Goal: Navigation & Orientation: Find specific page/section

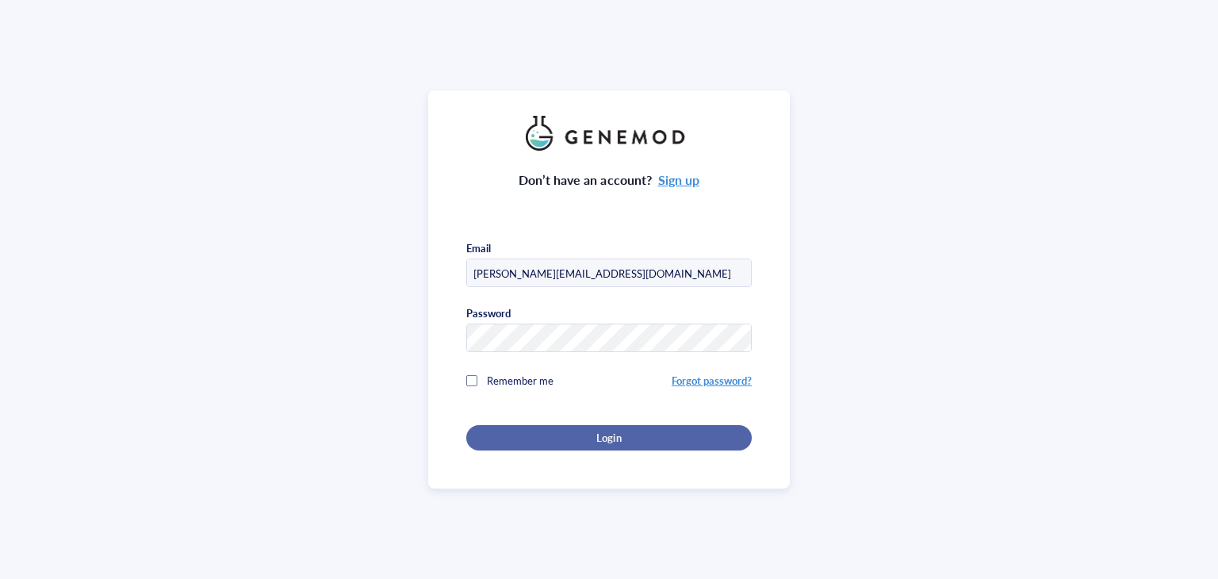
click at [603, 432] on span "Login" at bounding box center [608, 438] width 25 height 14
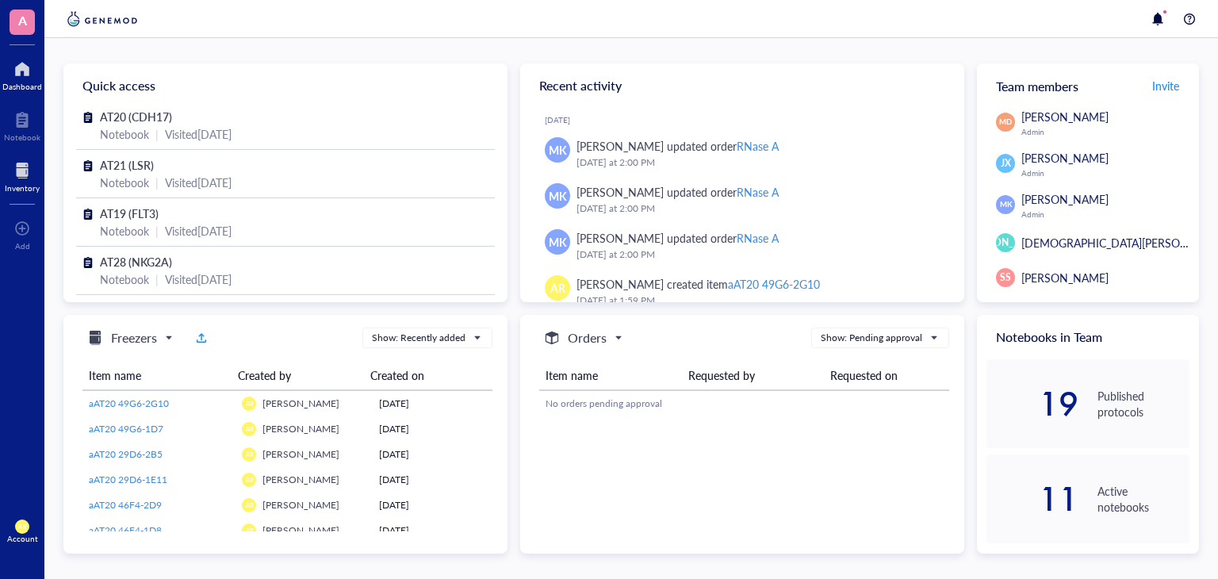
click at [24, 174] on div at bounding box center [22, 170] width 35 height 25
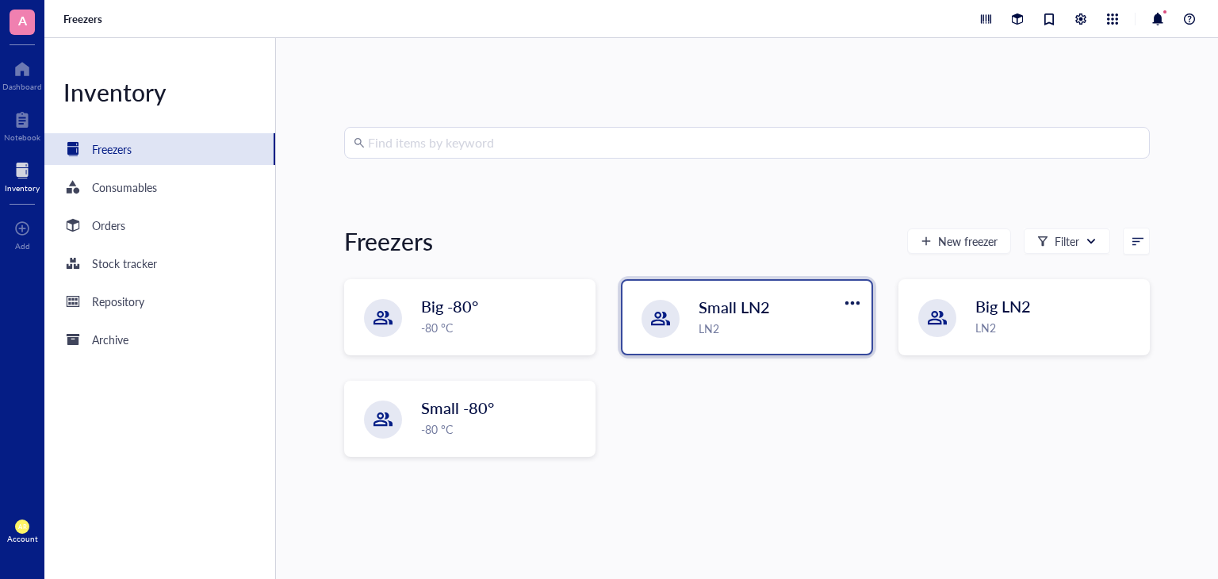
click at [758, 308] on span "Small LN2" at bounding box center [734, 307] width 71 height 22
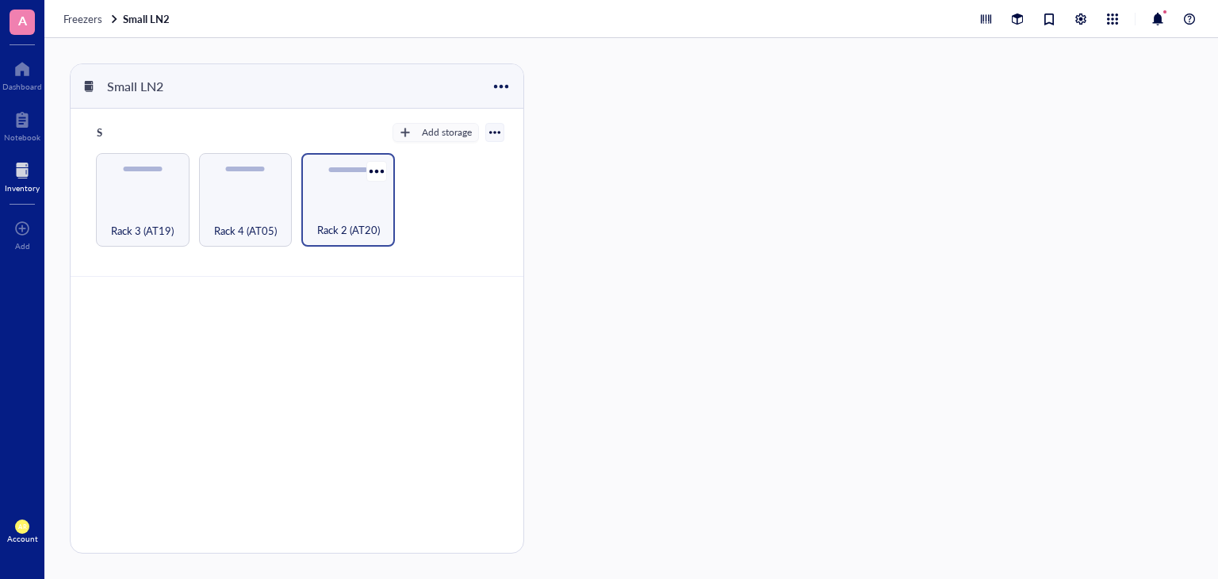
click at [339, 198] on div "Rack 2 (AT20)" at bounding box center [348, 200] width 94 height 94
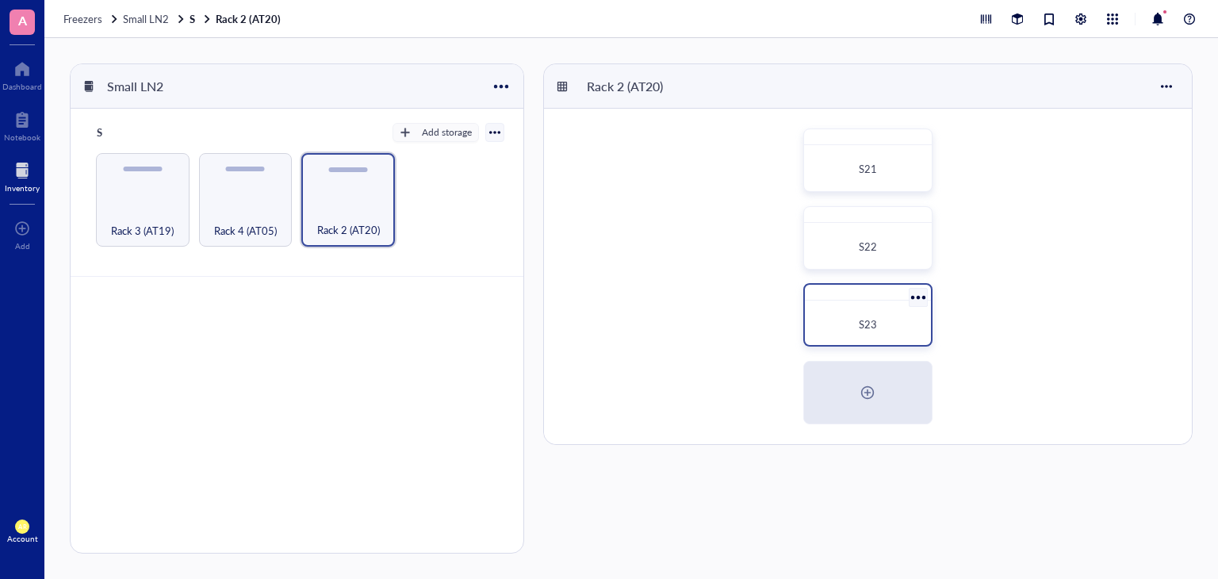
click at [863, 311] on div "S23" at bounding box center [867, 324] width 113 height 35
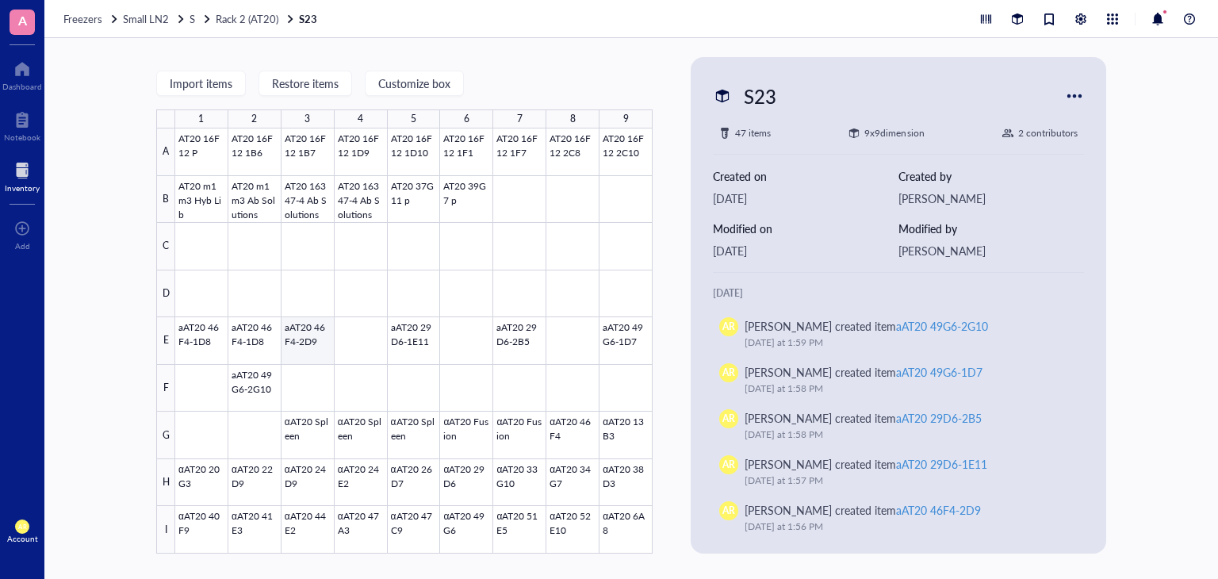
click at [314, 333] on div at bounding box center [413, 340] width 477 height 425
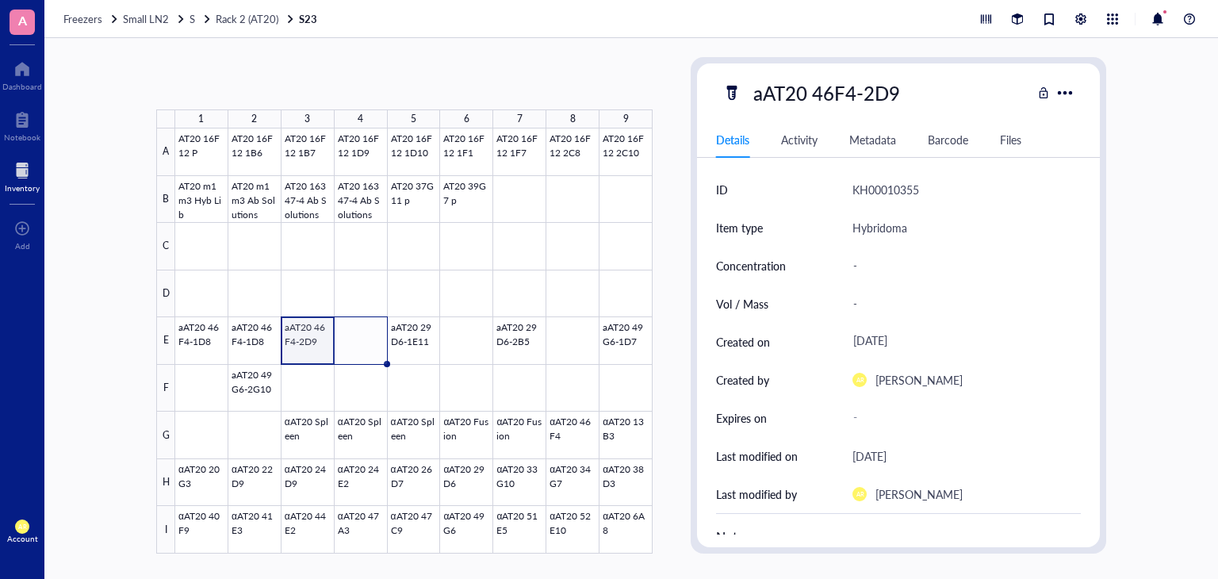
drag, startPoint x: 333, startPoint y: 362, endPoint x: 359, endPoint y: 362, distance: 25.4
click at [0, 0] on div "AT20 16F12 P AT20 16F12 1B6 AT20 16F12 1B7 AT20 16F12 1D9 AT20 16F12 1D10 AT20 …" at bounding box center [0, 0] width 0 height 0
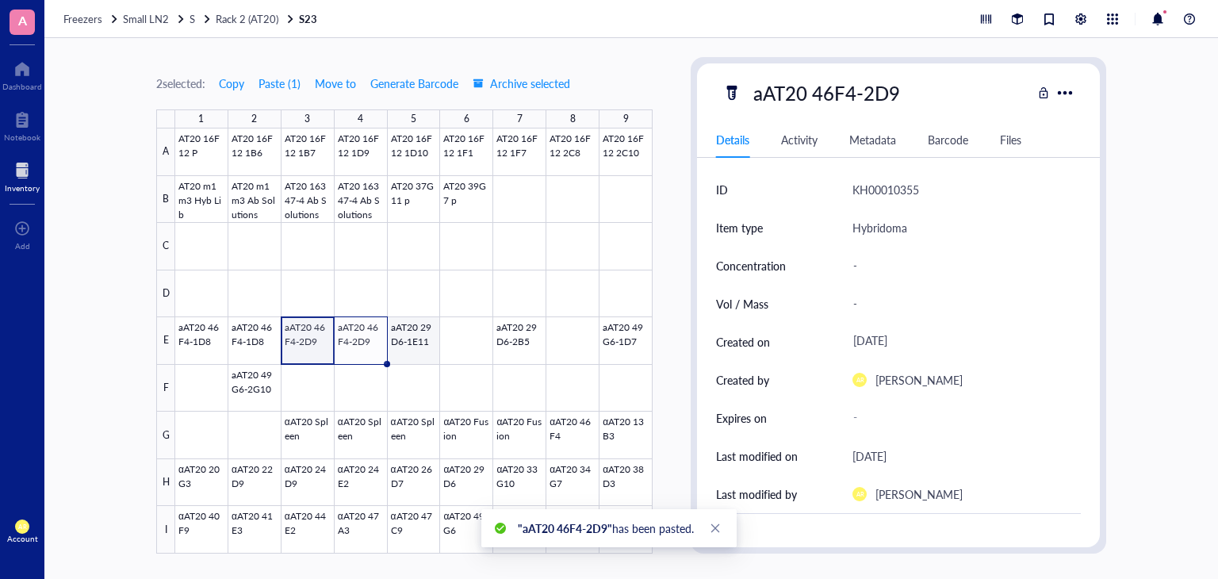
click at [420, 351] on div at bounding box center [413, 340] width 477 height 425
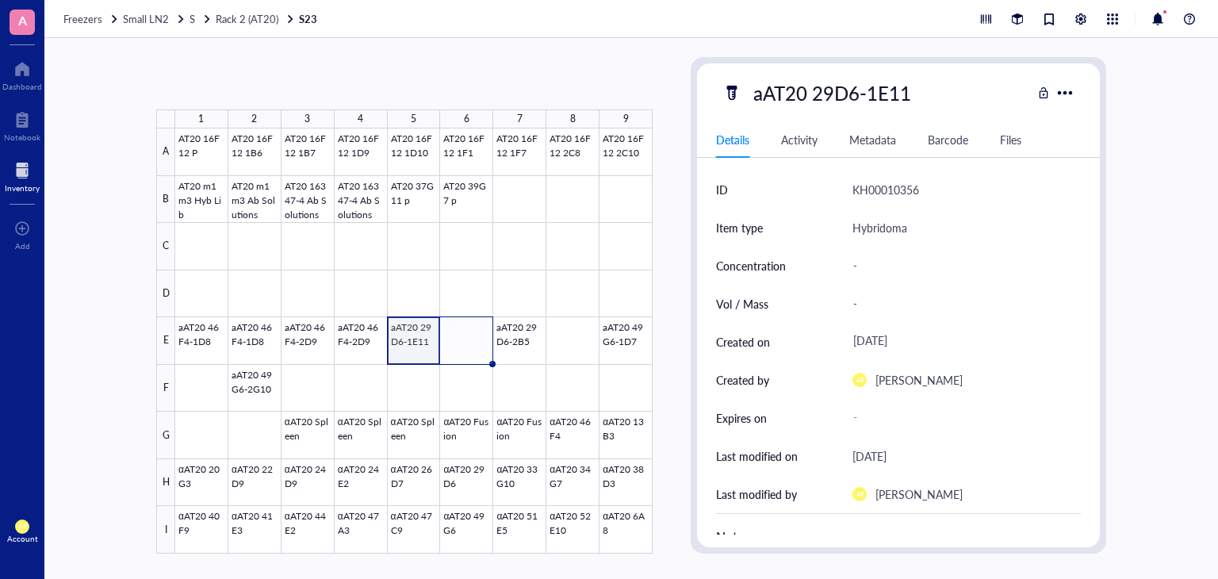
drag, startPoint x: 439, startPoint y: 362, endPoint x: 474, endPoint y: 357, distance: 35.3
click at [0, 0] on div "AT20 16F12 P AT20 16F12 1B6 AT20 16F12 1B7 AT20 16F12 1D9 AT20 16F12 1D10 AT20 …" at bounding box center [0, 0] width 0 height 0
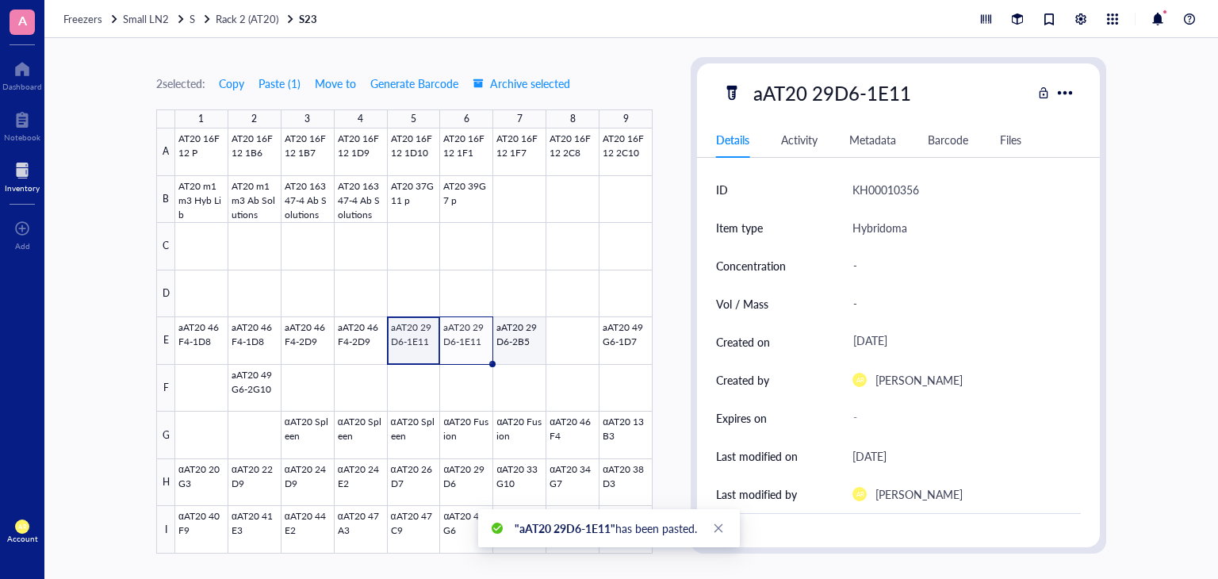
click at [534, 351] on div at bounding box center [413, 340] width 477 height 425
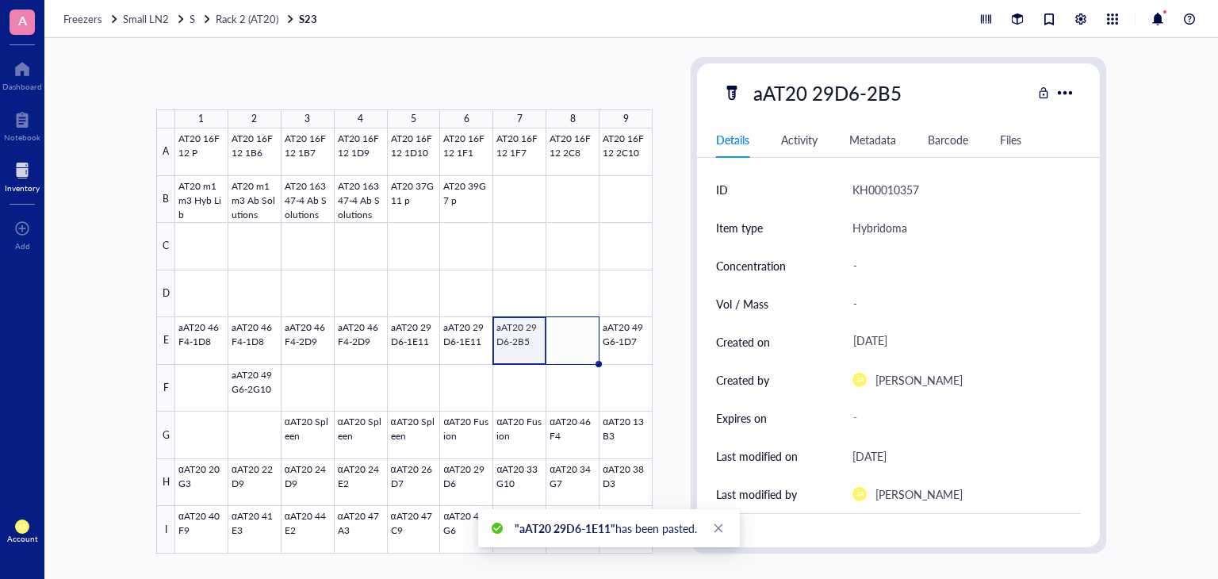
drag, startPoint x: 546, startPoint y: 362, endPoint x: 569, endPoint y: 360, distance: 22.3
click at [0, 0] on div "AT20 16F12 P AT20 16F12 1B6 AT20 16F12 1B7 AT20 16F12 1D9 AT20 16F12 1D10 AT20 …" at bounding box center [0, 0] width 0 height 0
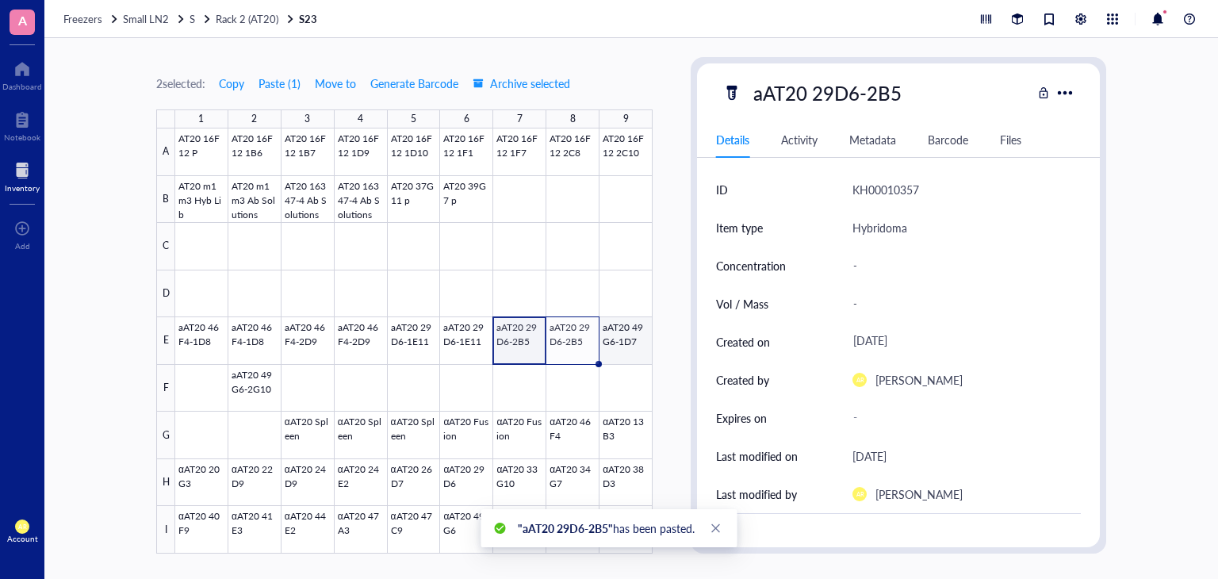
click at [625, 352] on div at bounding box center [413, 340] width 477 height 425
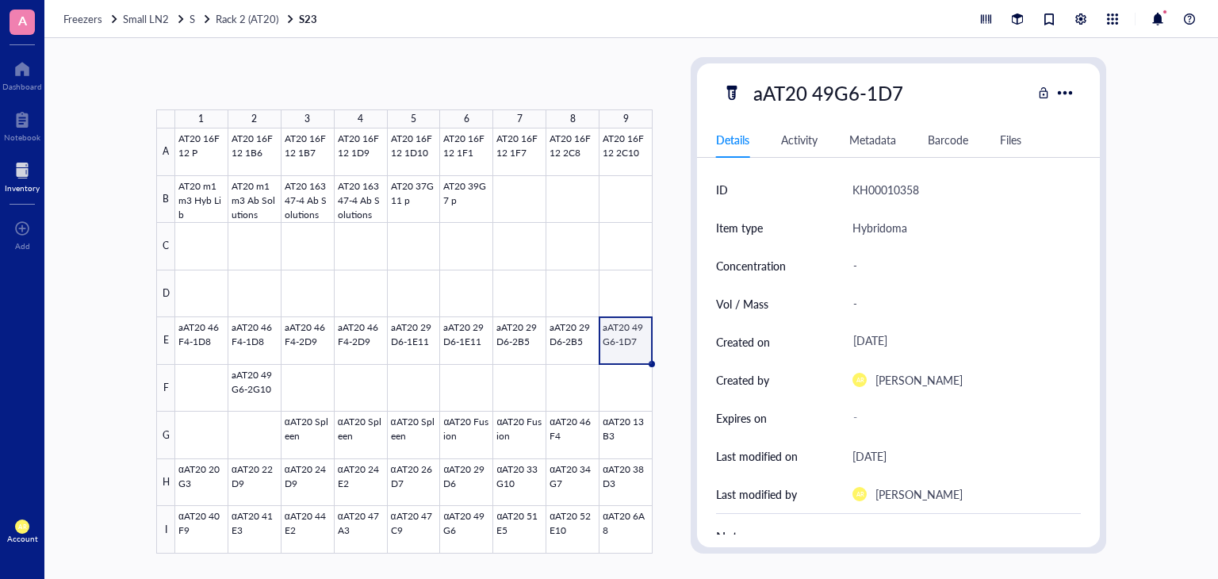
drag, startPoint x: 652, startPoint y: 362, endPoint x: 620, endPoint y: 334, distance: 42.7
click at [0, 0] on div "AT20 16F12 P AT20 16F12 1B6 AT20 16F12 1B7 AT20 16F12 1D9 AT20 16F12 1D10 AT20 …" at bounding box center [0, 0] width 0 height 0
click at [209, 385] on div at bounding box center [413, 340] width 477 height 425
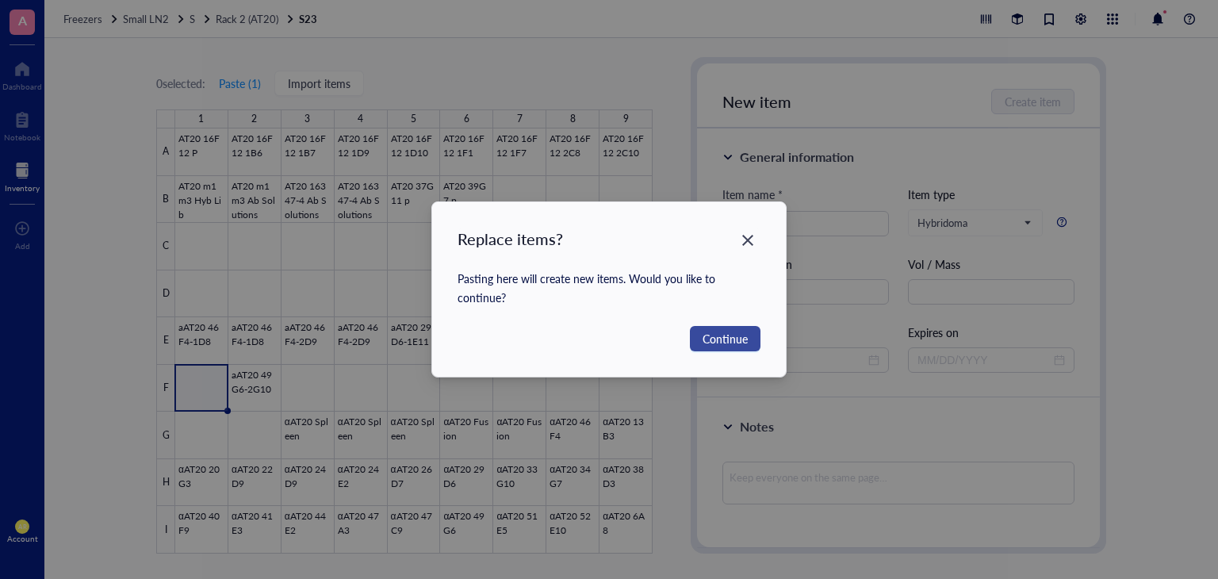
click at [740, 338] on span "Continue" at bounding box center [725, 338] width 45 height 17
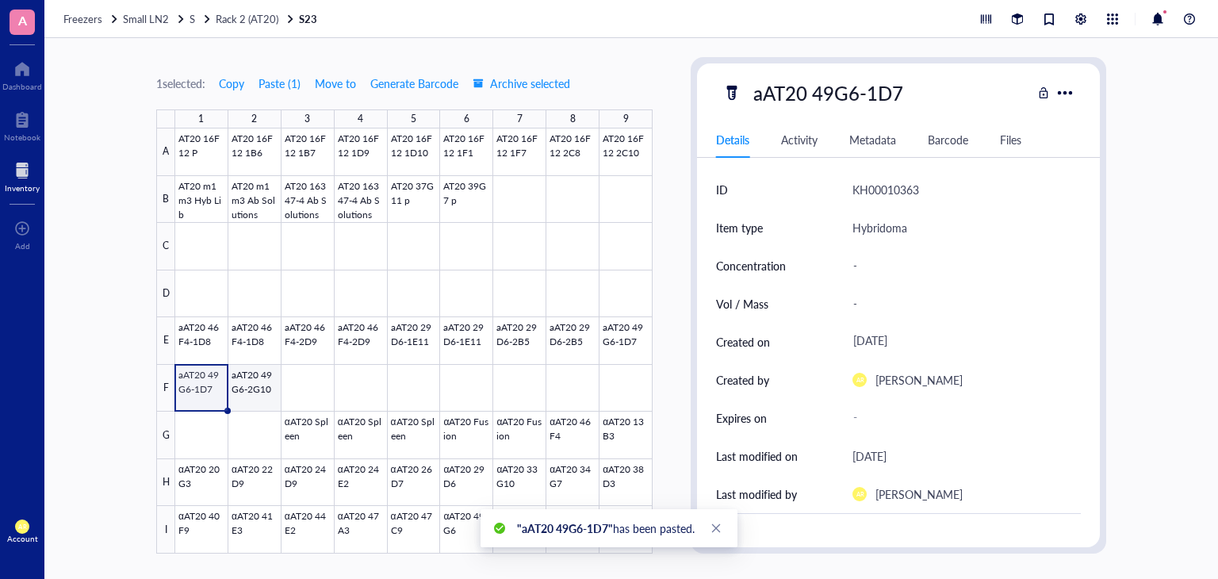
click at [260, 390] on div at bounding box center [413, 340] width 477 height 425
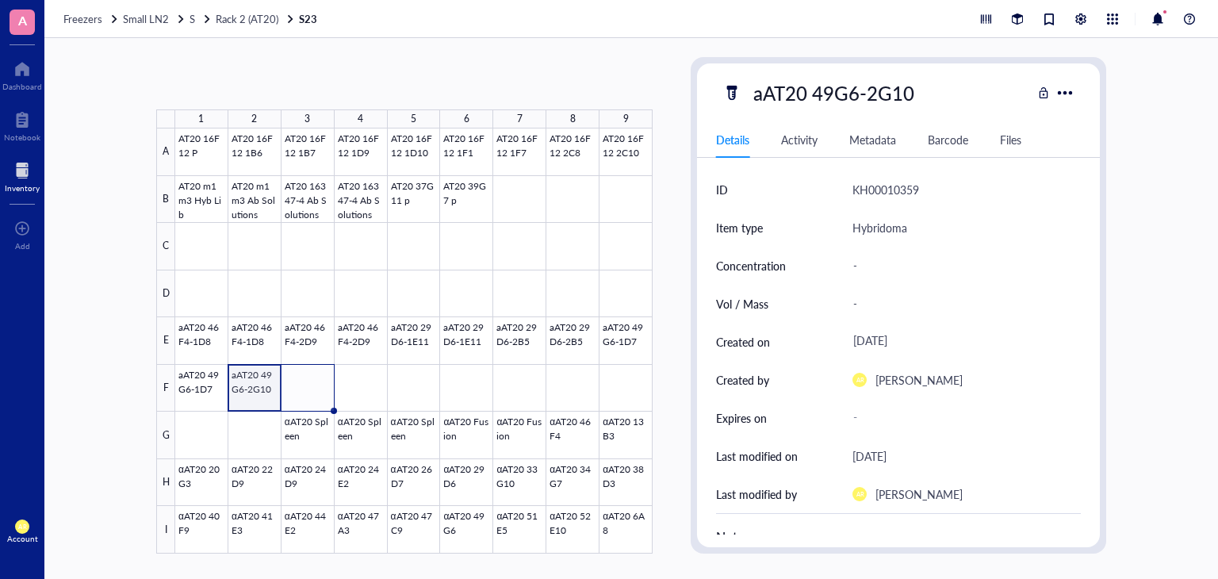
drag, startPoint x: 280, startPoint y: 409, endPoint x: 324, endPoint y: 405, distance: 43.8
click at [0, 0] on div "AT20 16F12 P AT20 16F12 1B6 AT20 16F12 1B7 AT20 16F12 1D9 AT20 16F12 1D10 AT20 …" at bounding box center [0, 0] width 0 height 0
click at [305, 392] on div at bounding box center [413, 340] width 477 height 425
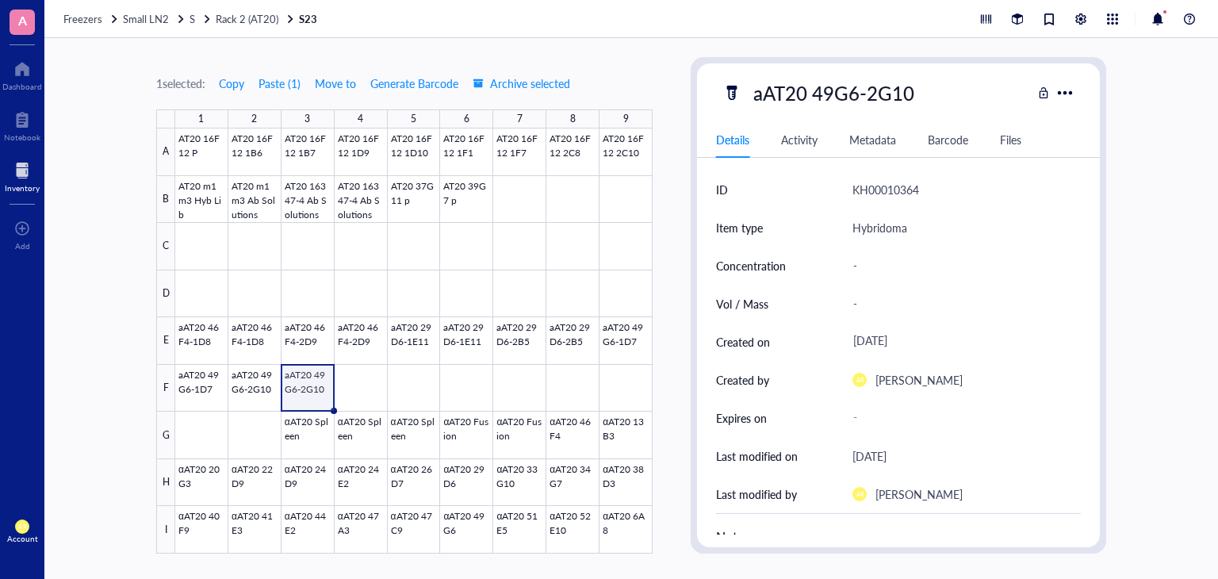
click at [96, 377] on div "1 selected: Copy Paste ( 1 ) Move to Generate Barcode Archive selected 1 2 3 4 …" at bounding box center [631, 308] width 1174 height 541
click at [25, 66] on div at bounding box center [22, 68] width 40 height 25
